Goal: Navigation & Orientation: Find specific page/section

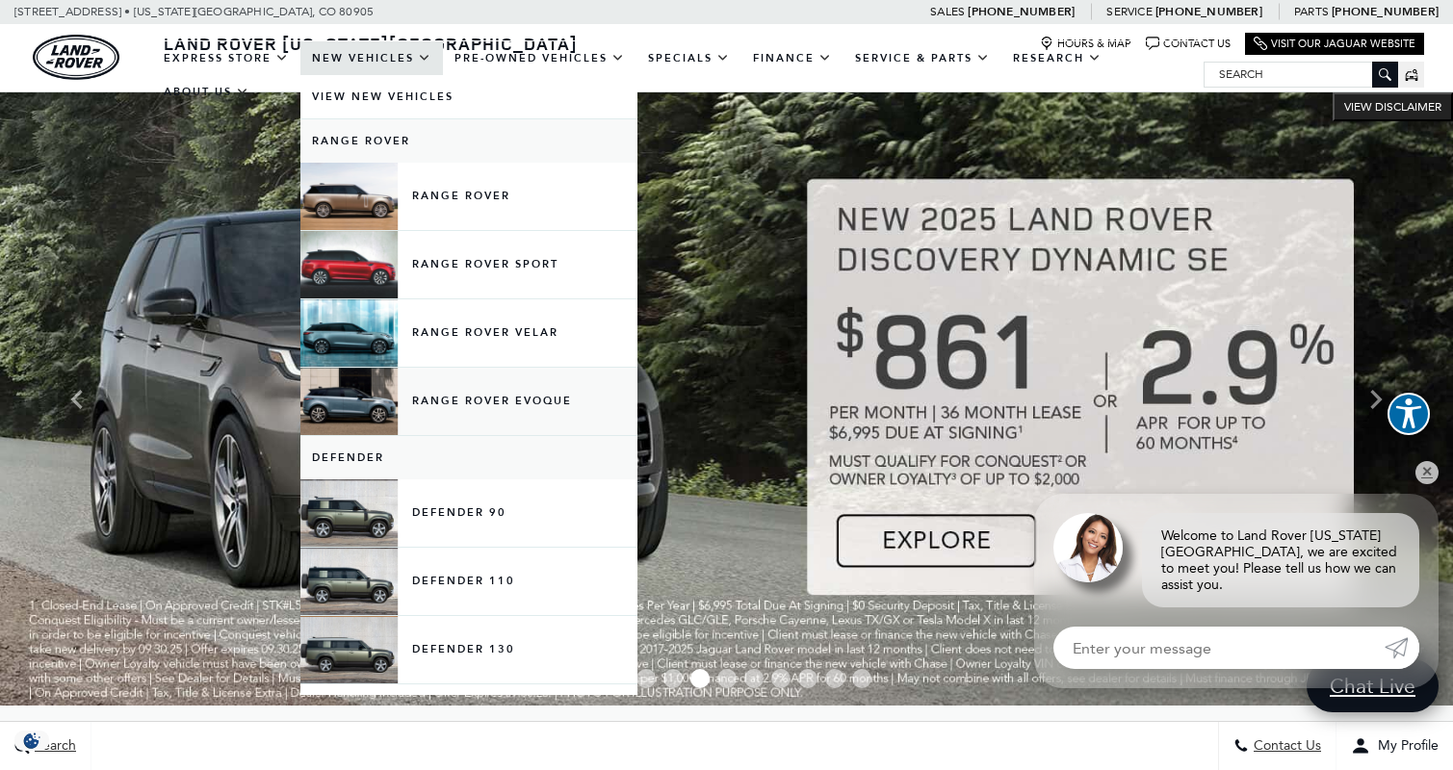
click at [472, 416] on link "Range Rover Evoque" at bounding box center [468, 401] width 337 height 67
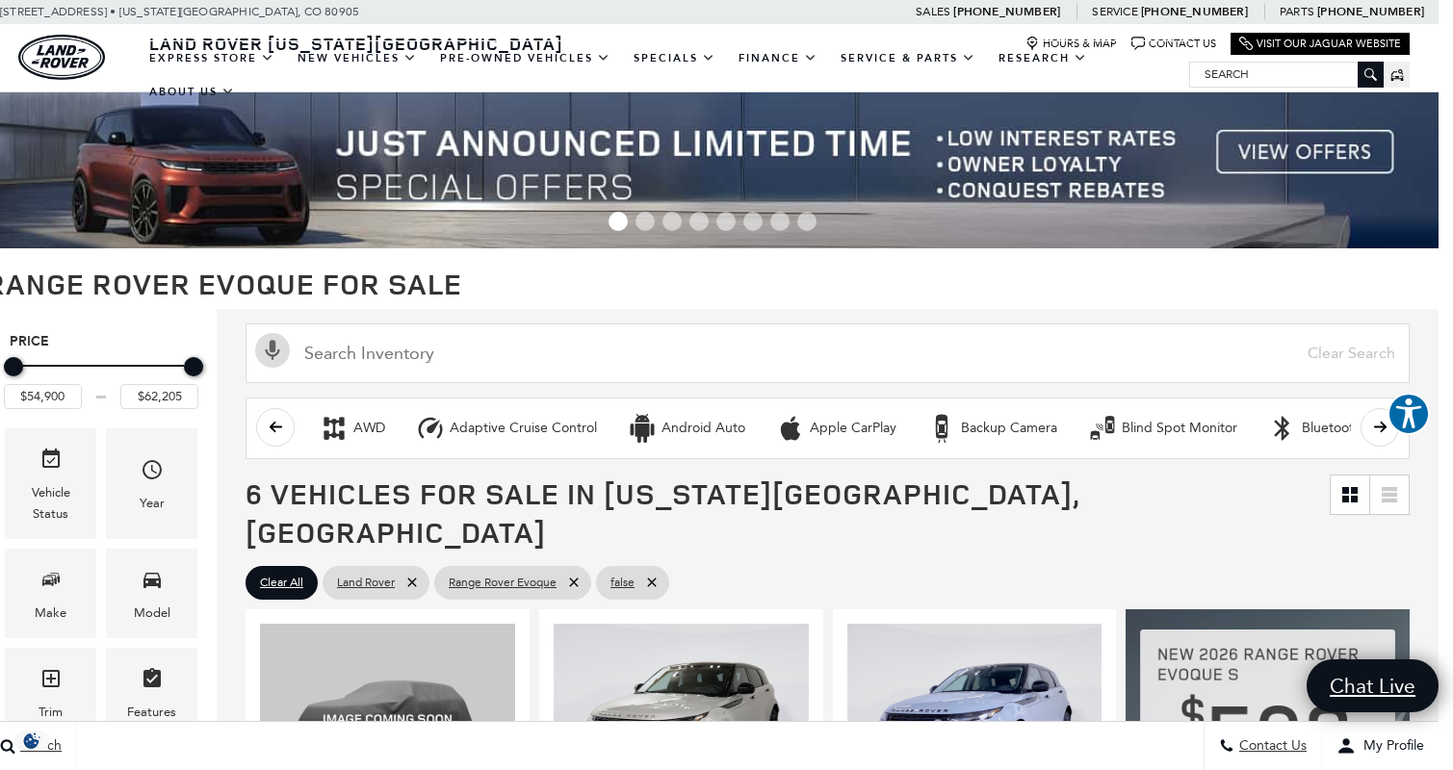
scroll to position [0, 14]
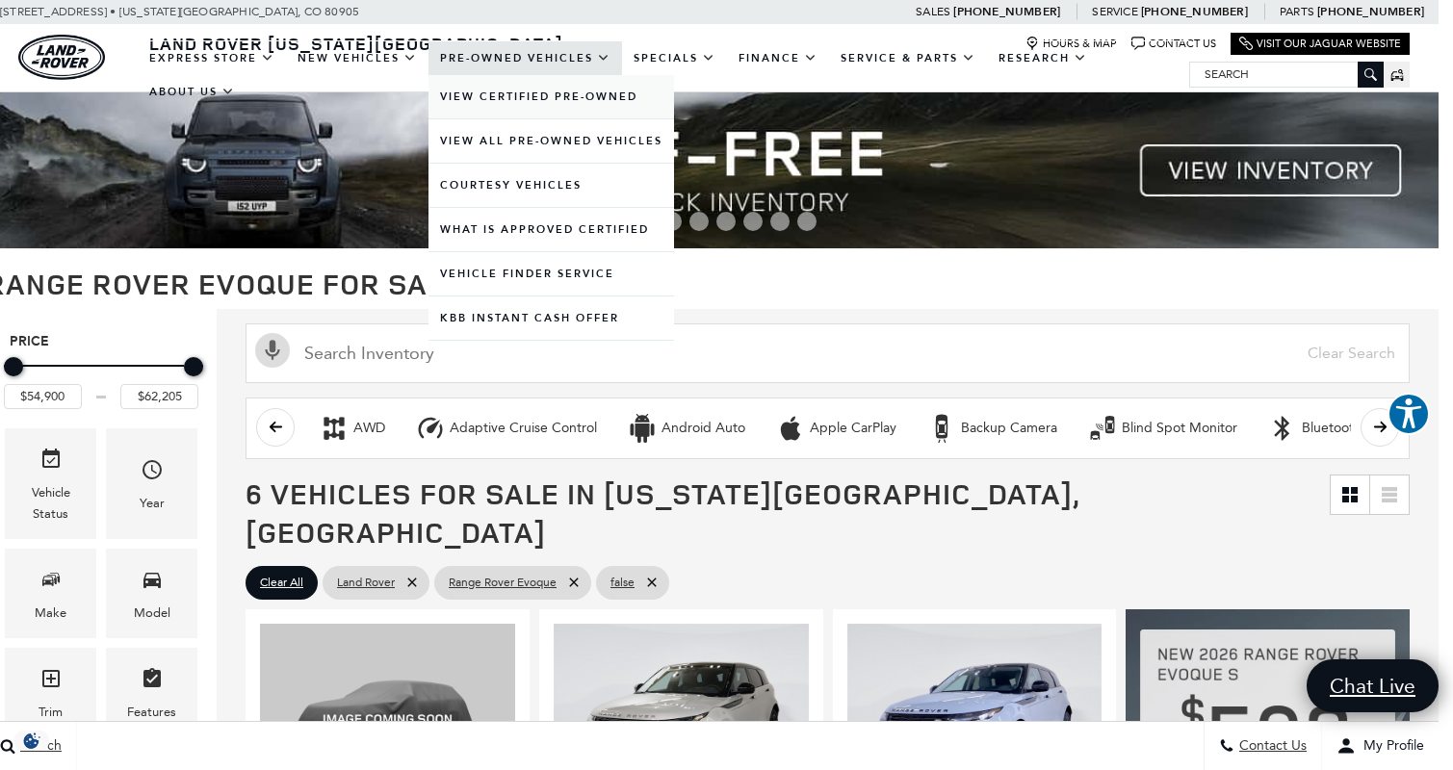
click at [571, 117] on link "View Certified Pre-Owned" at bounding box center [552, 96] width 246 height 43
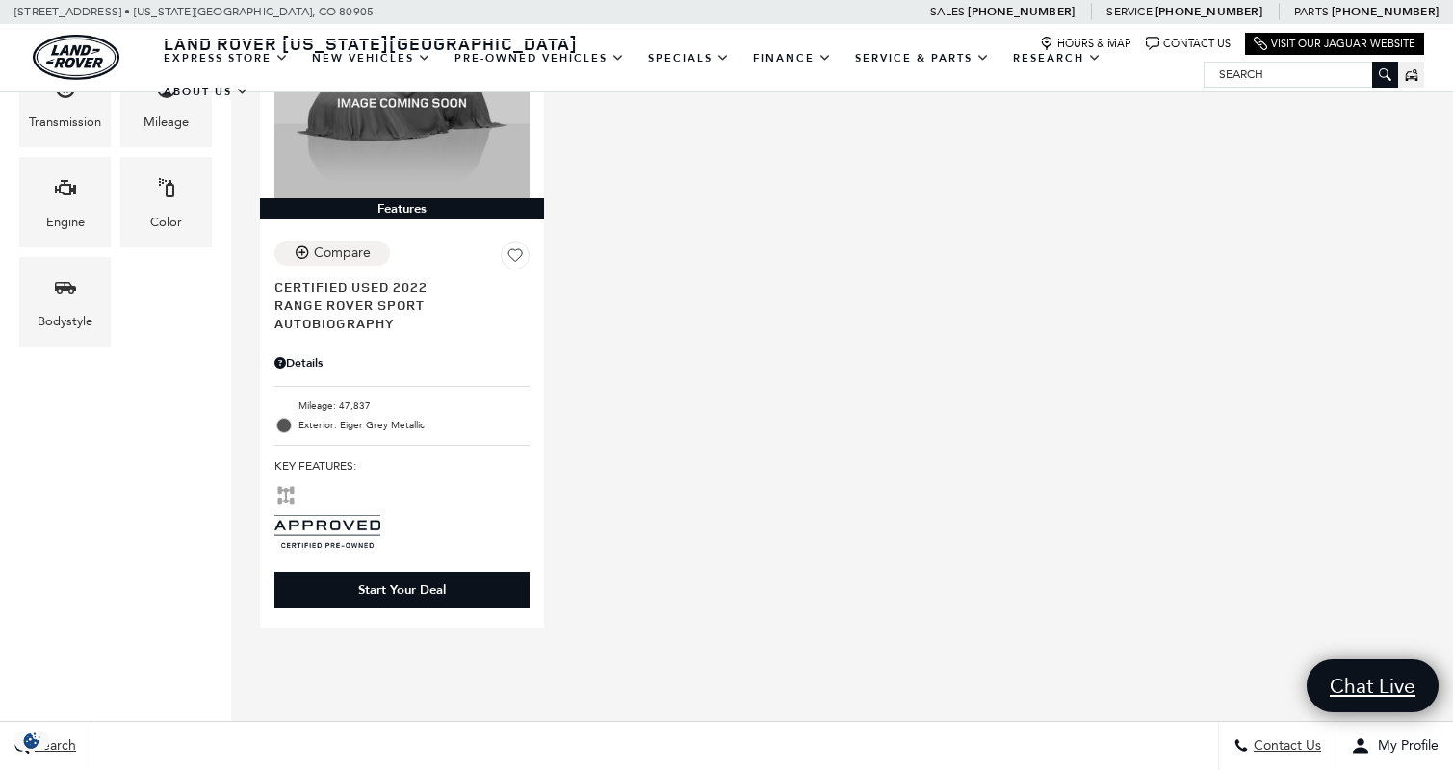
scroll to position [606, 0]
